Goal: Transaction & Acquisition: Obtain resource

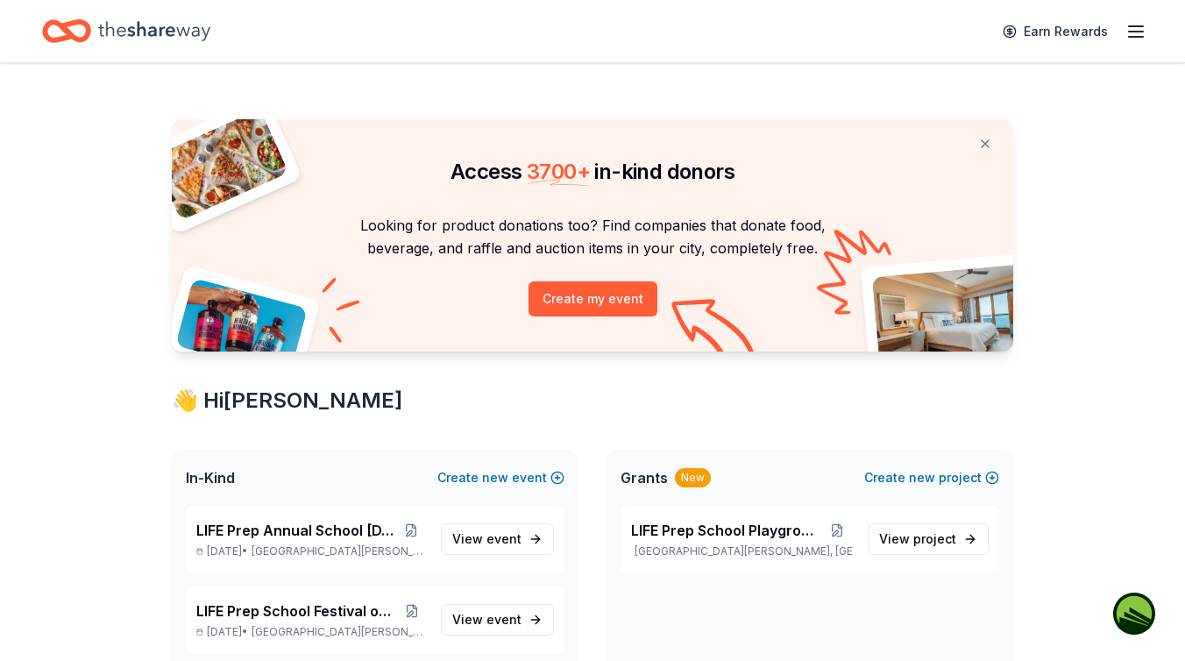
click at [1143, 33] on icon "button" at bounding box center [1135, 31] width 21 height 21
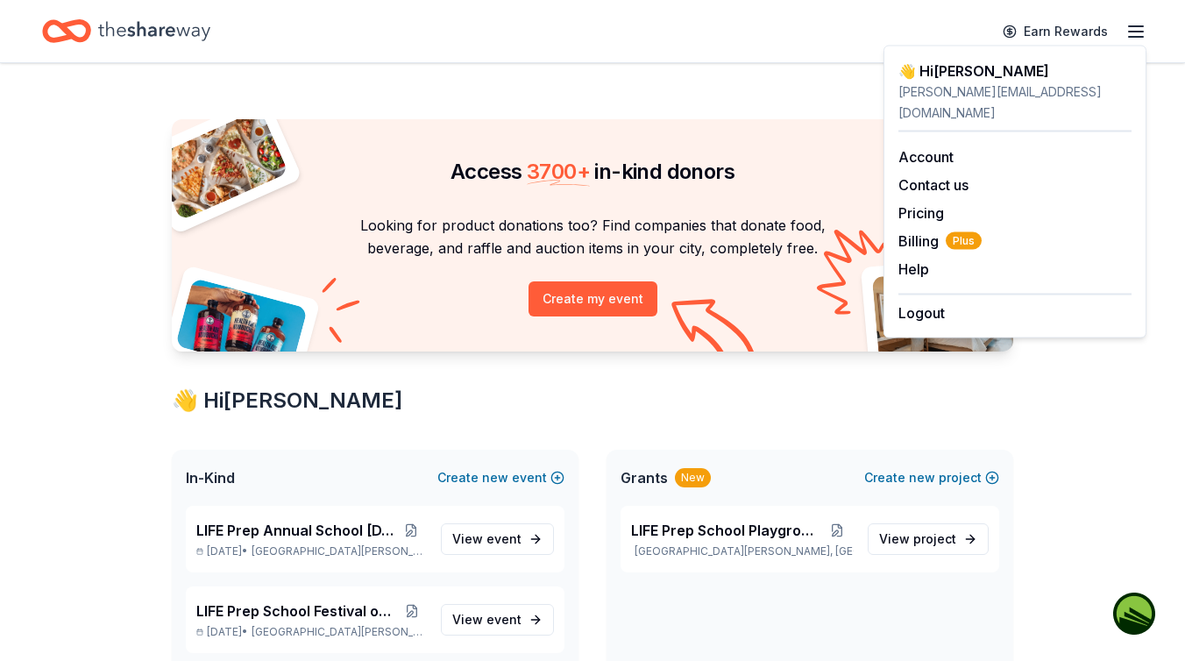
click at [1141, 33] on icon "button" at bounding box center [1135, 31] width 21 height 21
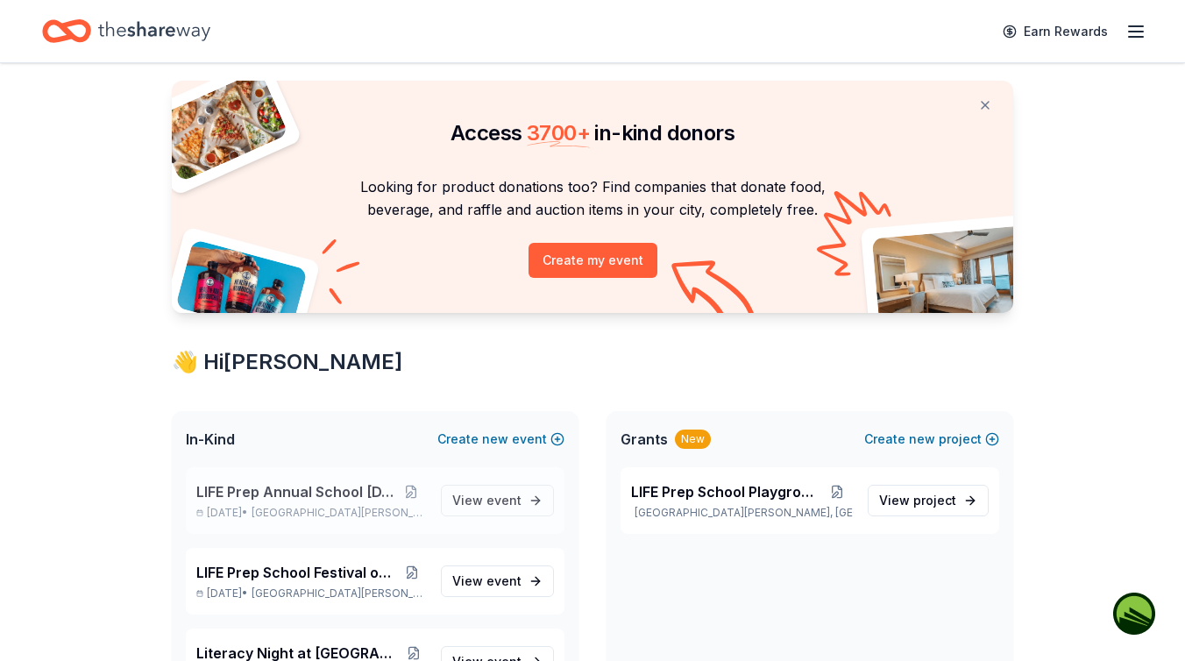
scroll to position [42, 0]
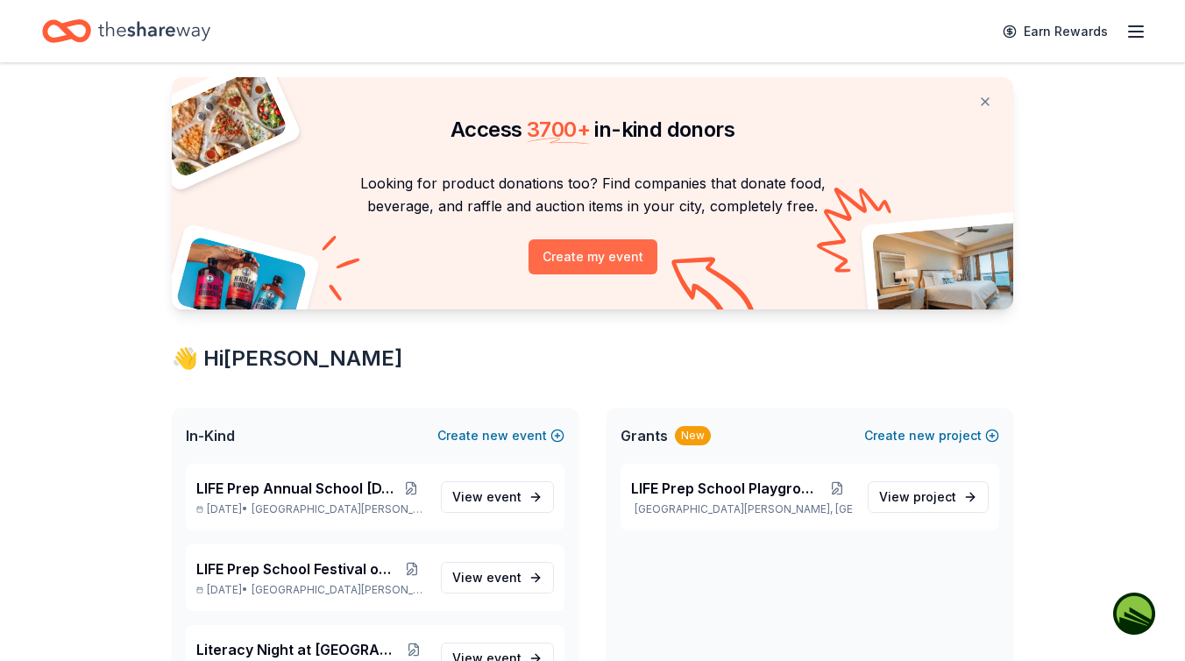
click at [586, 252] on button "Create my event" at bounding box center [593, 256] width 129 height 35
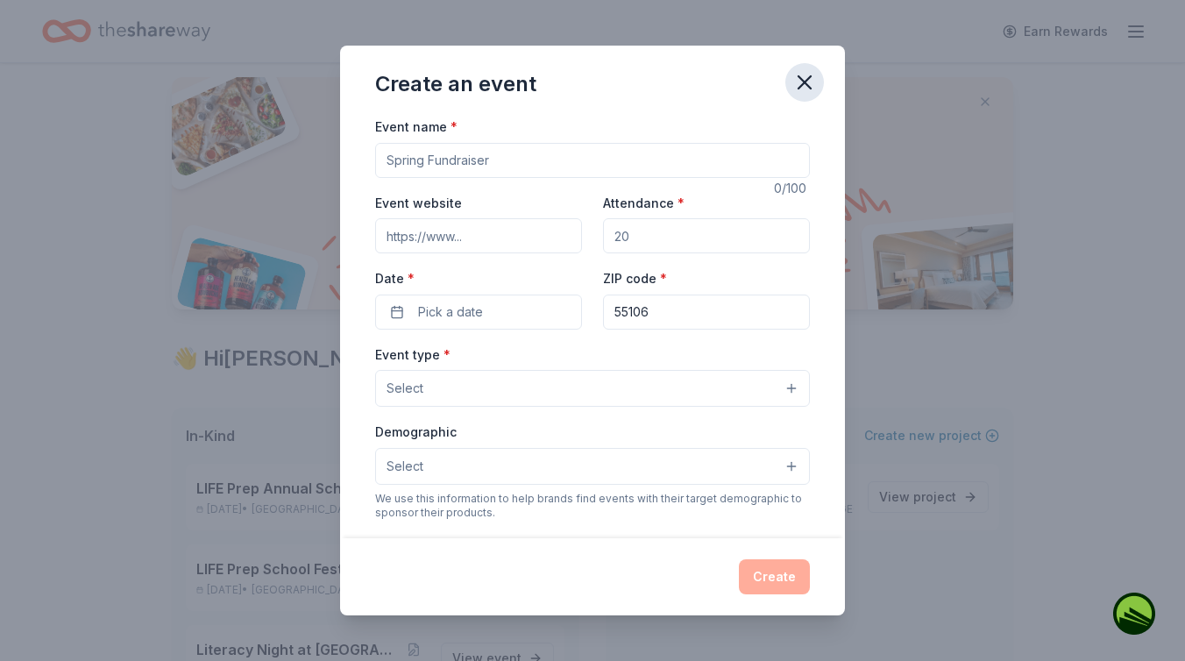
click at [808, 78] on icon "button" at bounding box center [805, 82] width 12 height 12
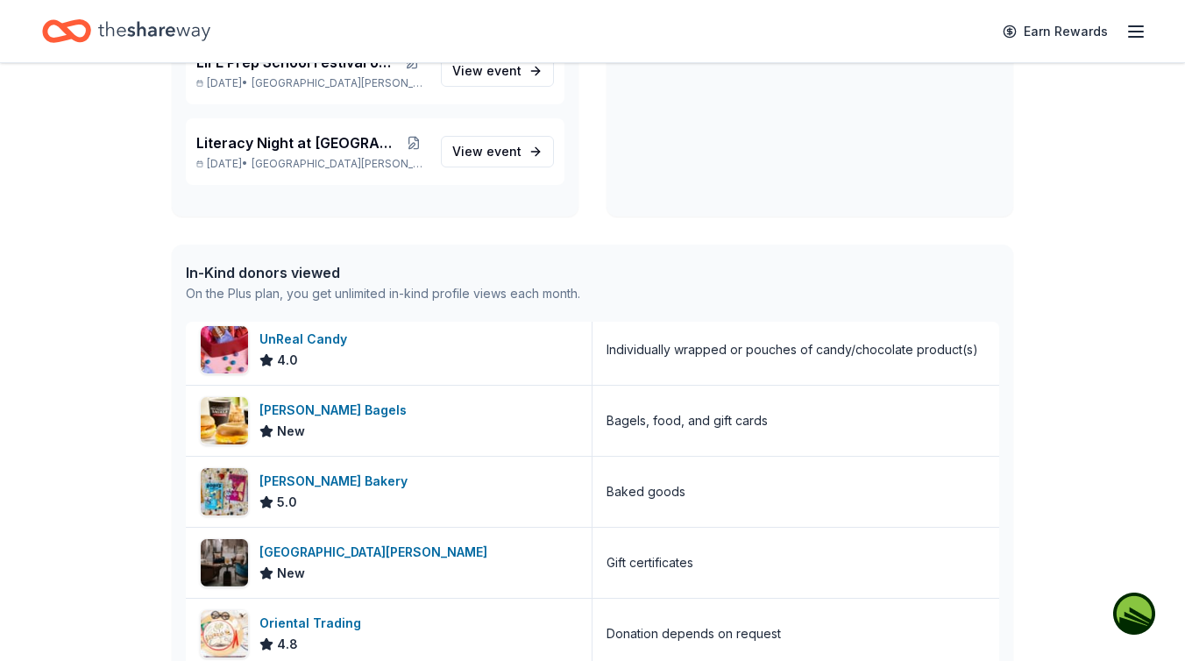
scroll to position [0, 0]
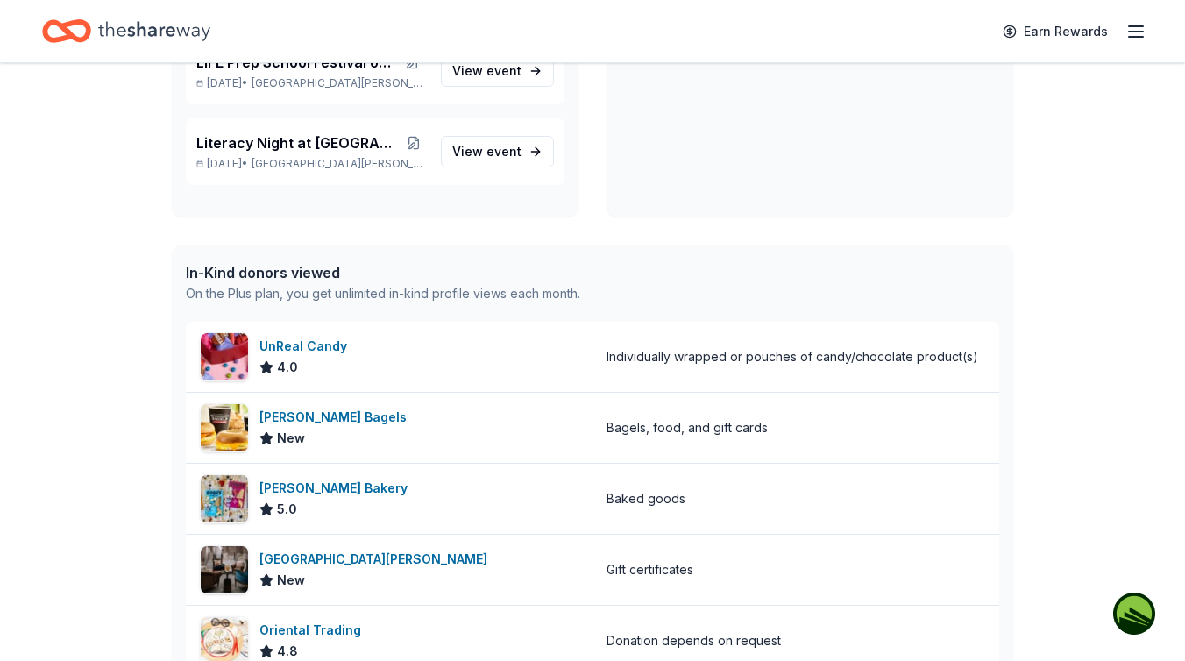
click at [180, 25] on icon "Home" at bounding box center [154, 31] width 112 height 36
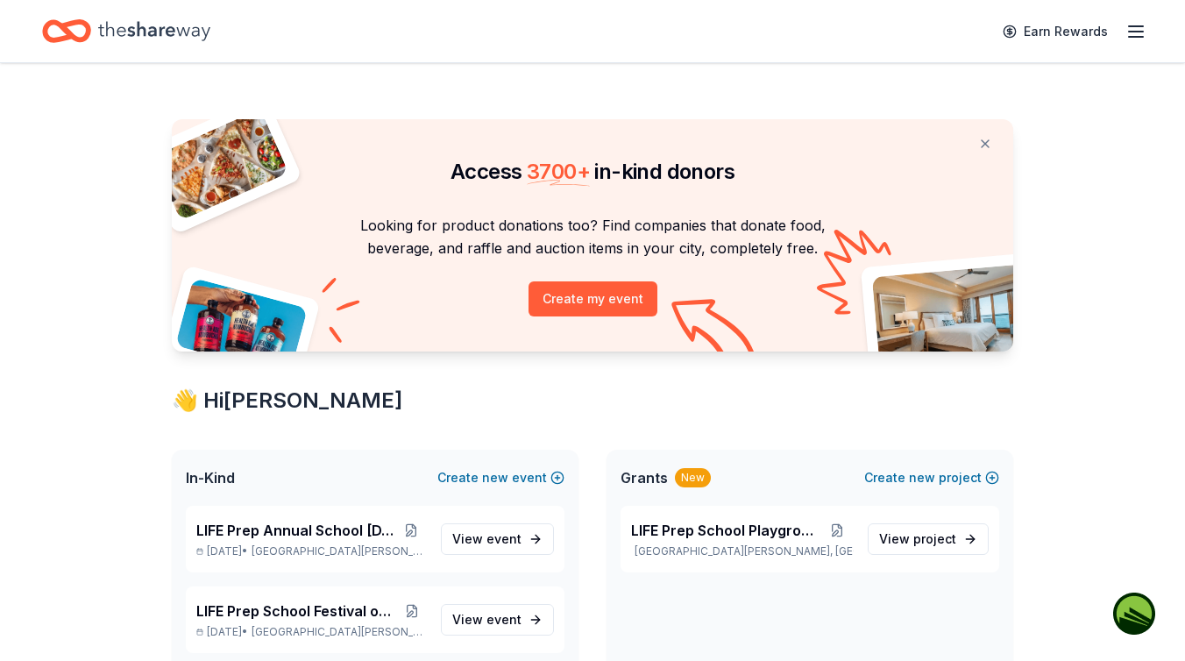
click at [1136, 30] on icon "button" at bounding box center [1135, 31] width 21 height 21
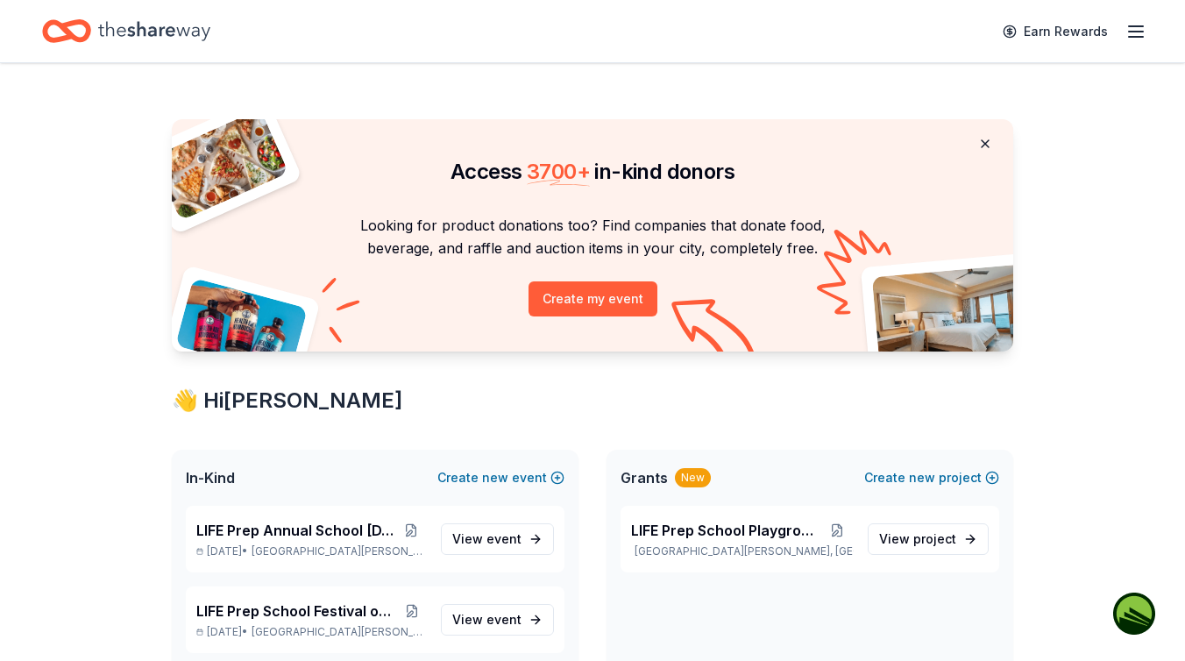
click at [984, 141] on button at bounding box center [985, 143] width 42 height 35
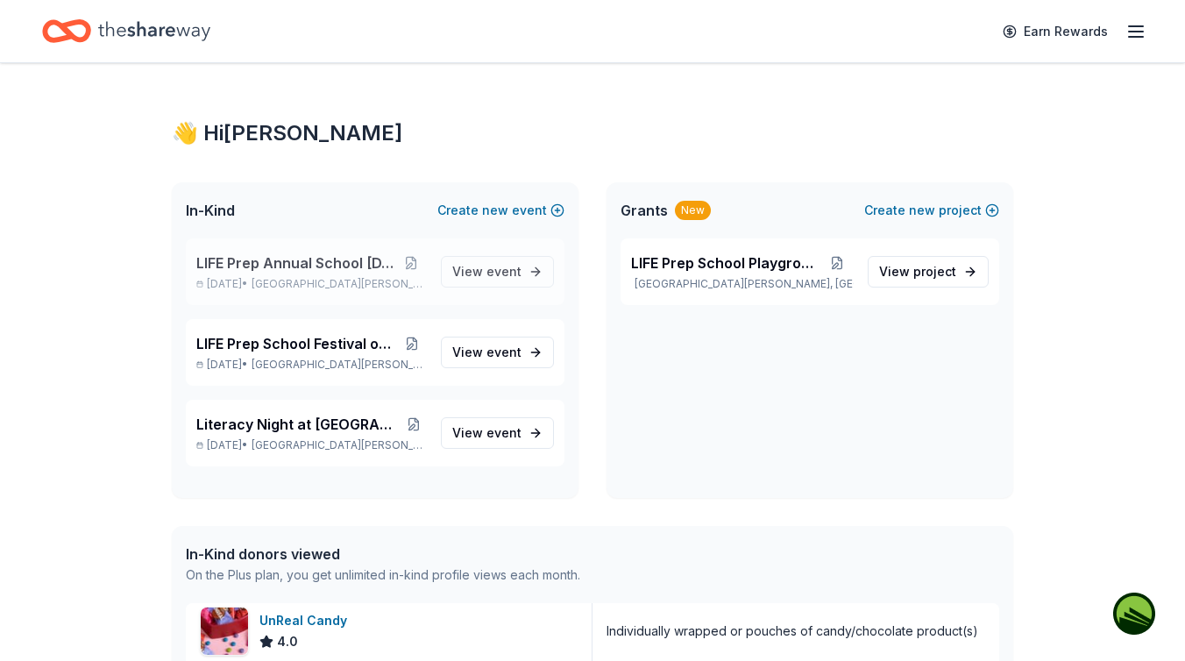
click at [360, 260] on span "LIFE Prep Annual School [DATE]" at bounding box center [295, 262] width 198 height 21
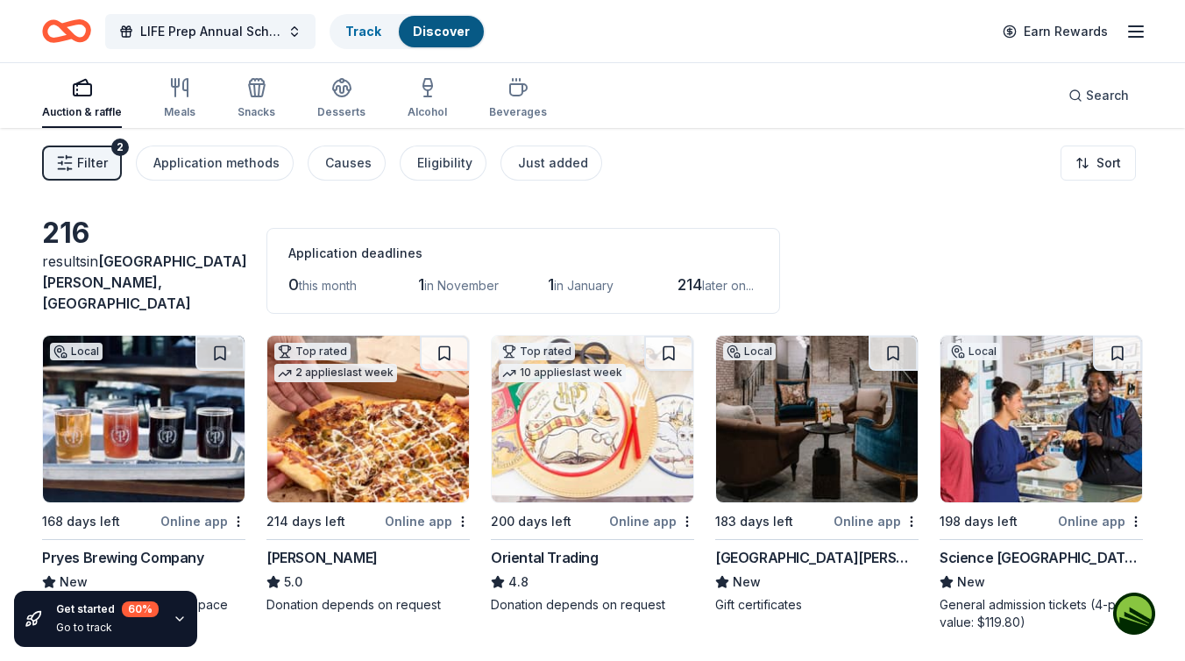
click at [181, 386] on img at bounding box center [144, 419] width 202 height 167
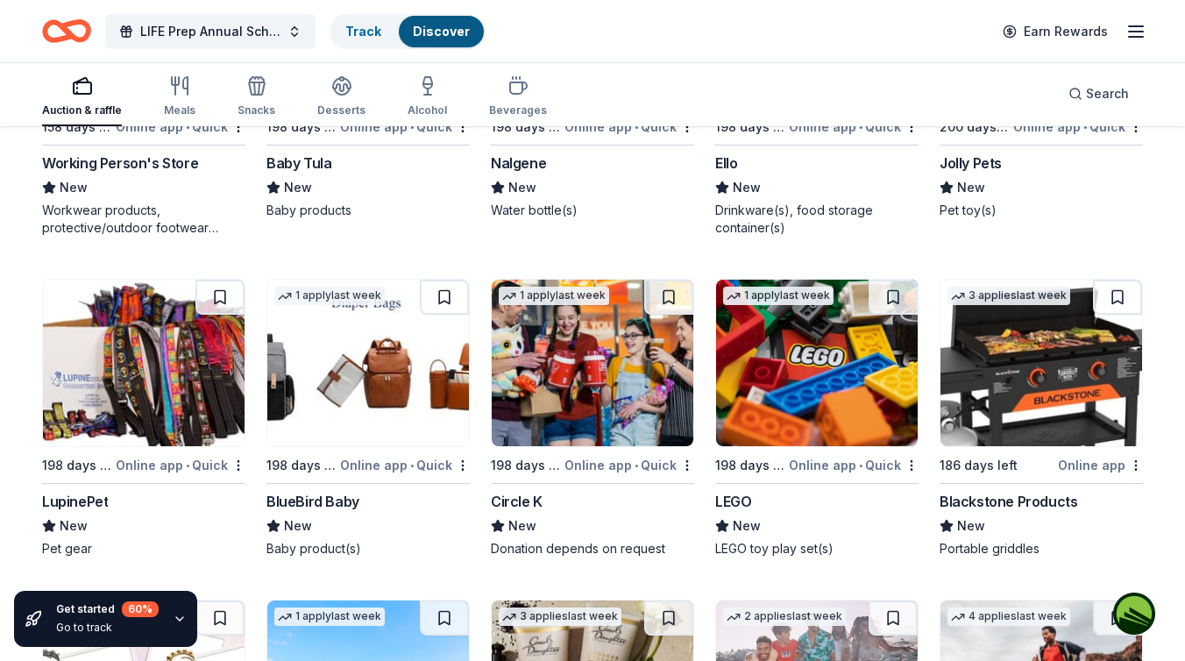
scroll to position [13143, 0]
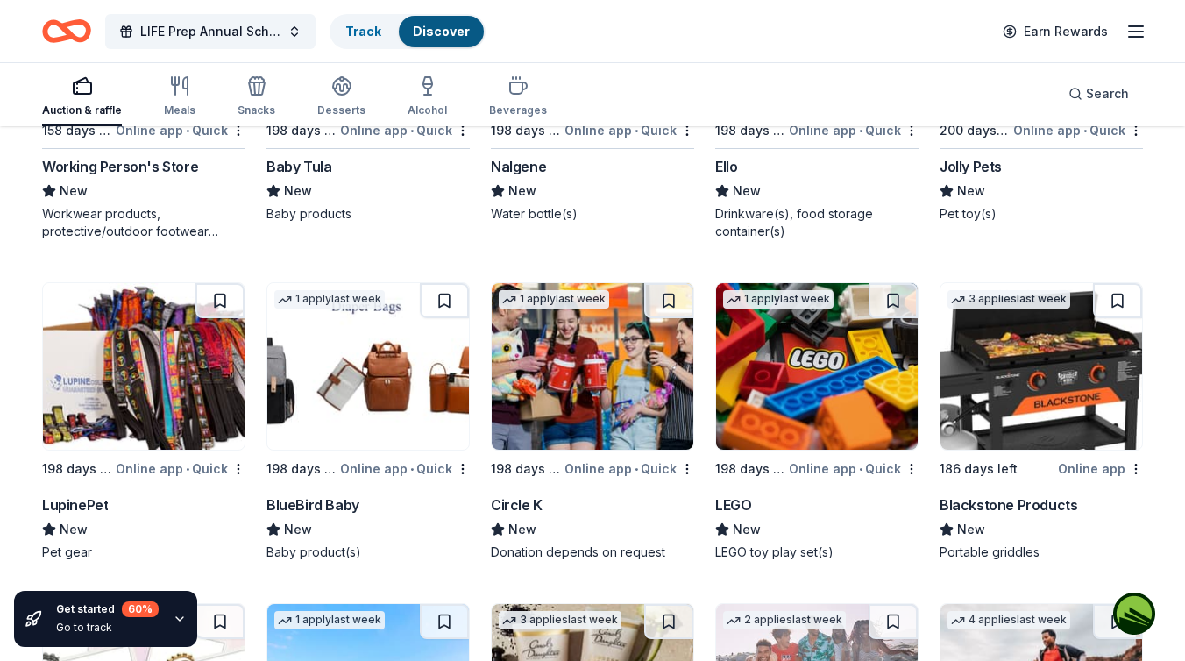
click at [1035, 343] on img at bounding box center [1042, 366] width 202 height 167
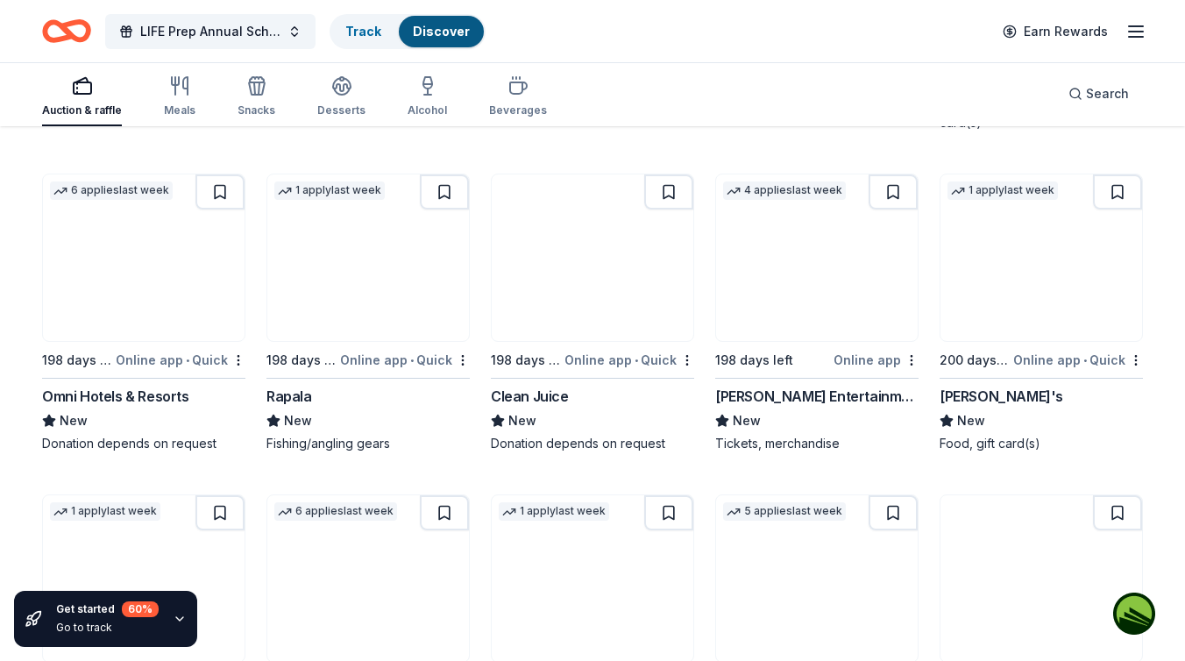
scroll to position [8096, 0]
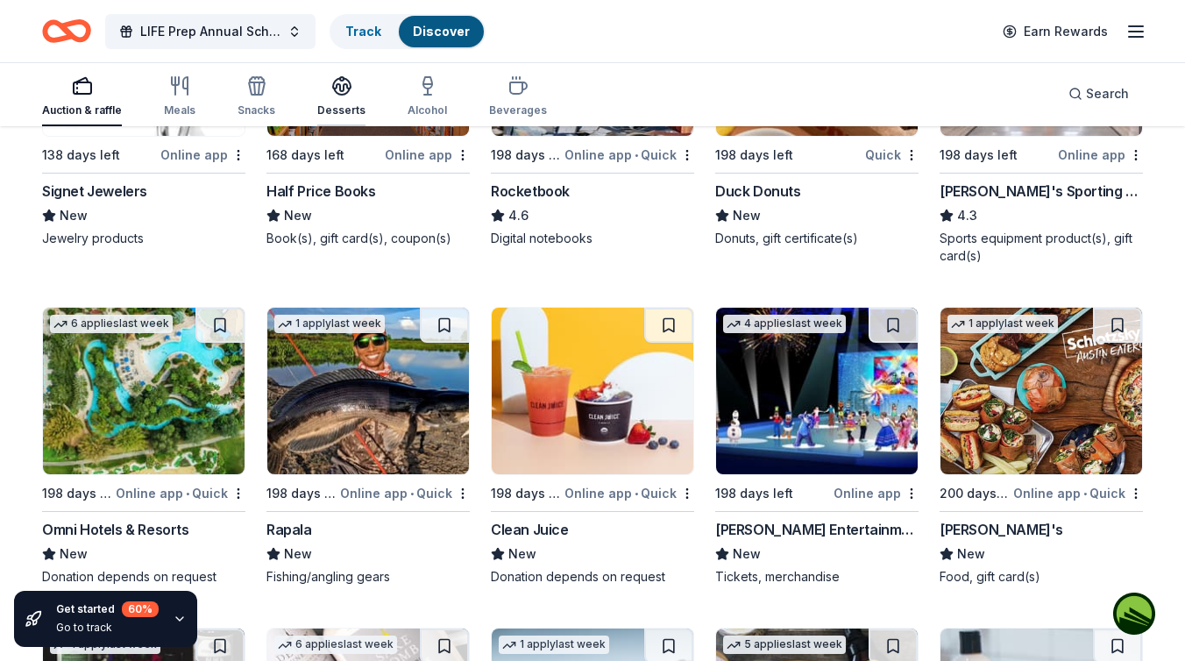
click at [339, 88] on icon "button" at bounding box center [342, 84] width 18 height 13
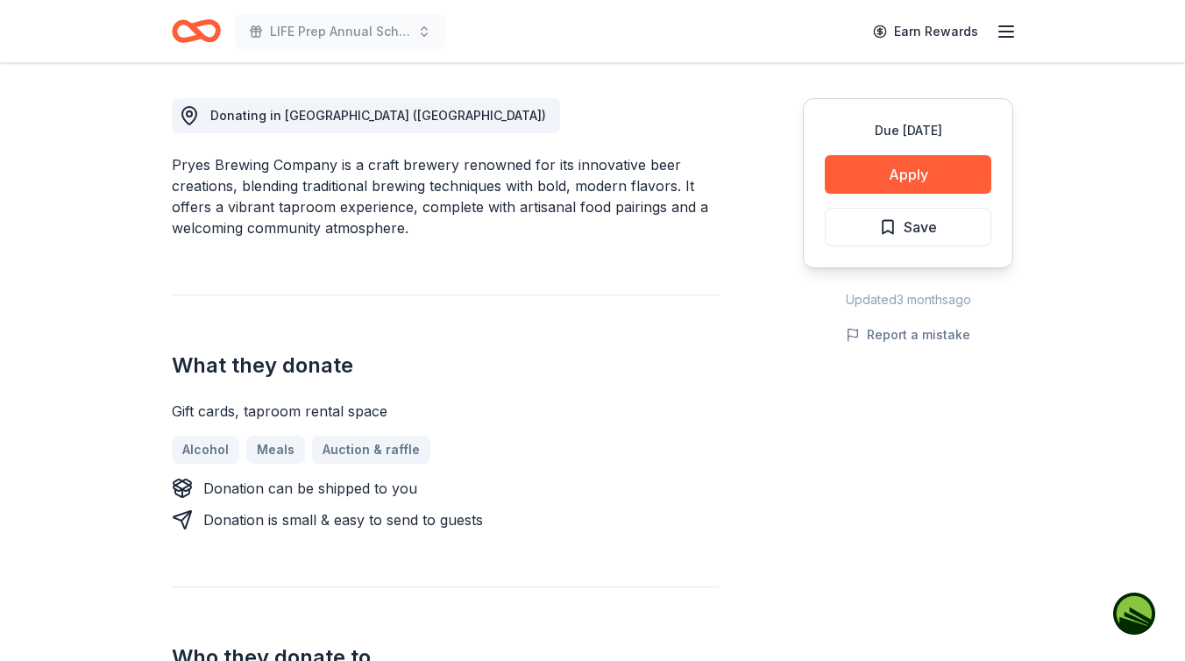
scroll to position [559, 0]
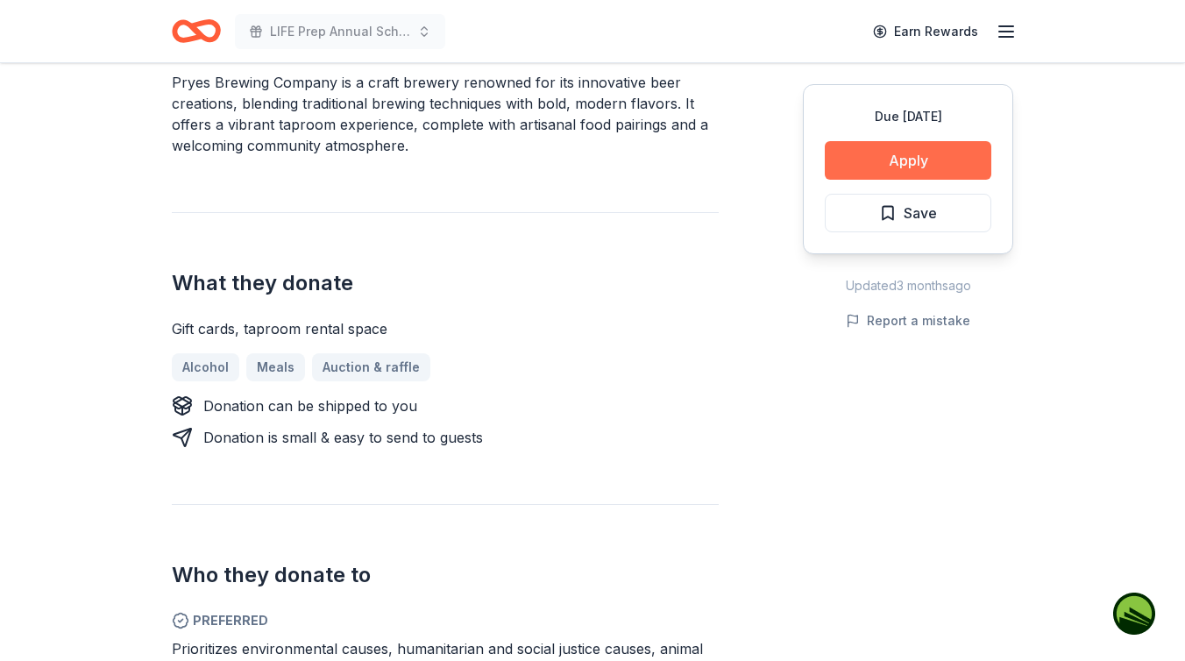
click at [920, 155] on button "Apply" at bounding box center [908, 160] width 167 height 39
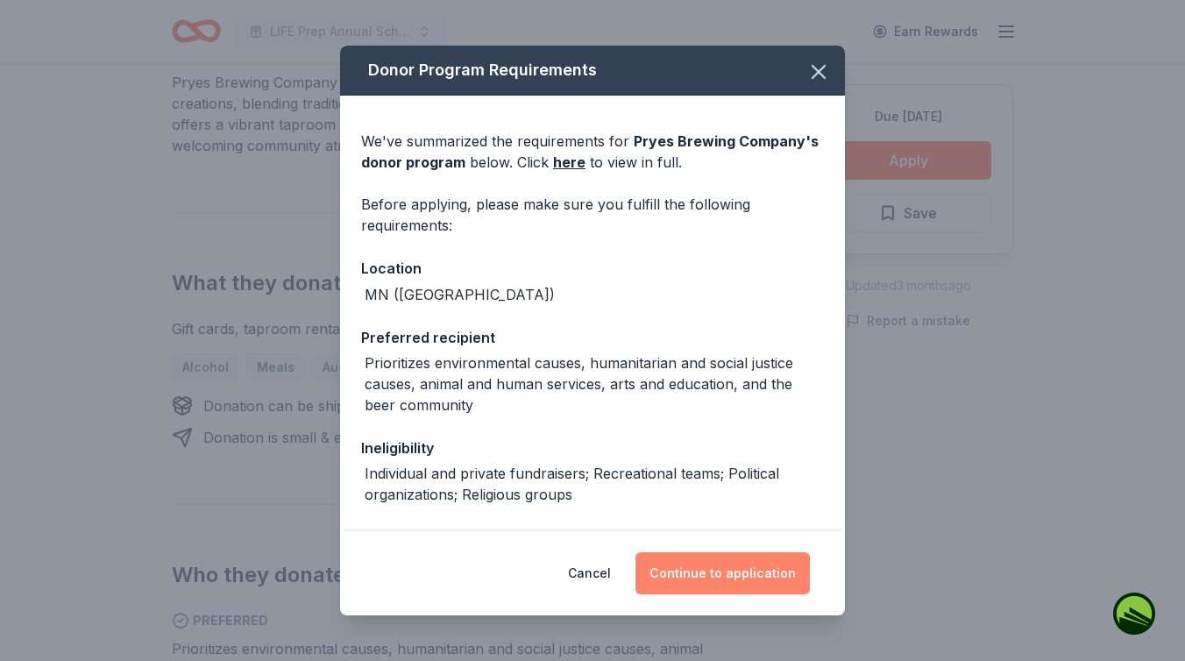
click at [699, 569] on button "Continue to application" at bounding box center [722, 573] width 174 height 42
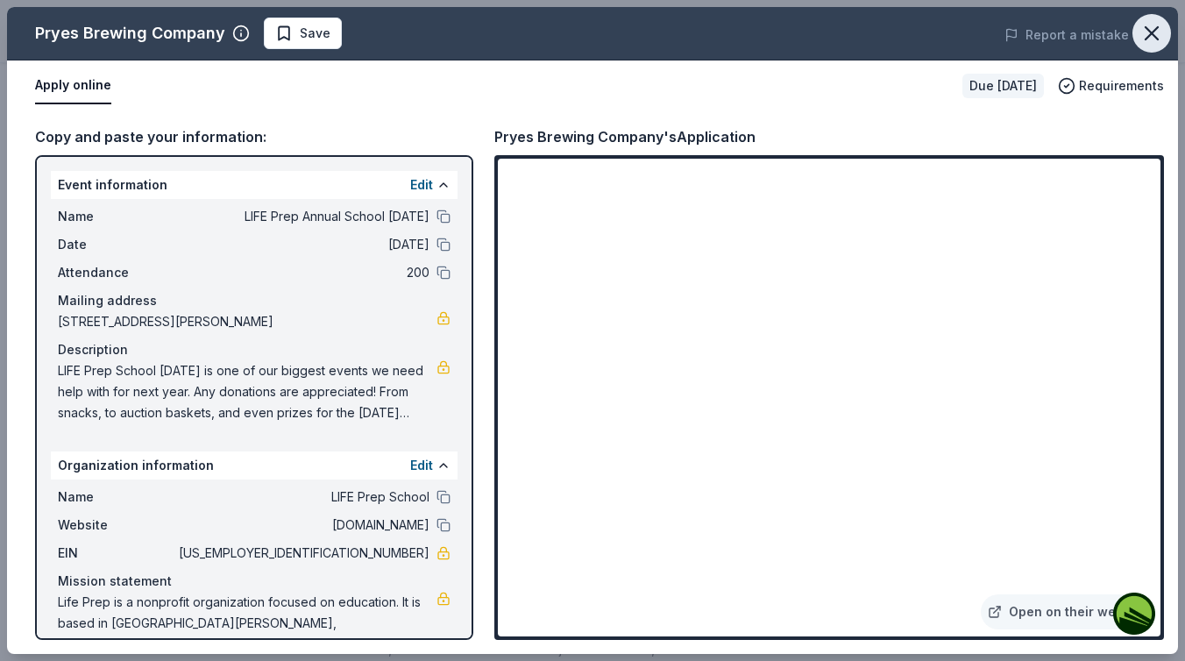
click at [1150, 34] on icon "button" at bounding box center [1152, 33] width 12 height 12
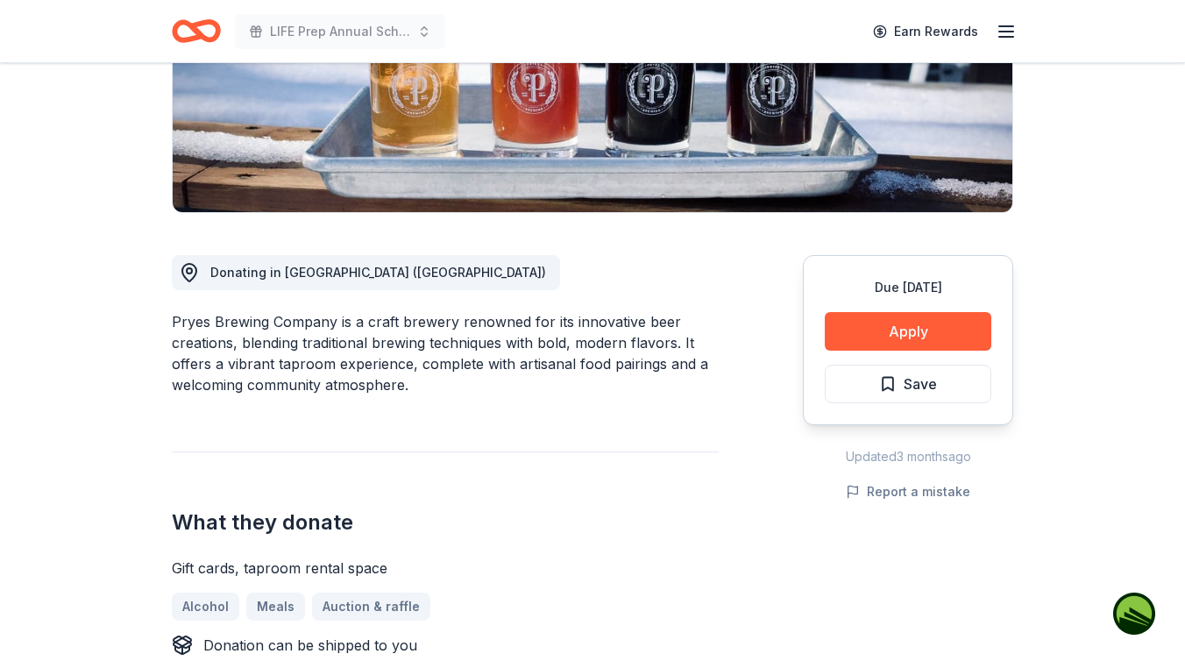
scroll to position [0, 0]
